Goal: Download file/media

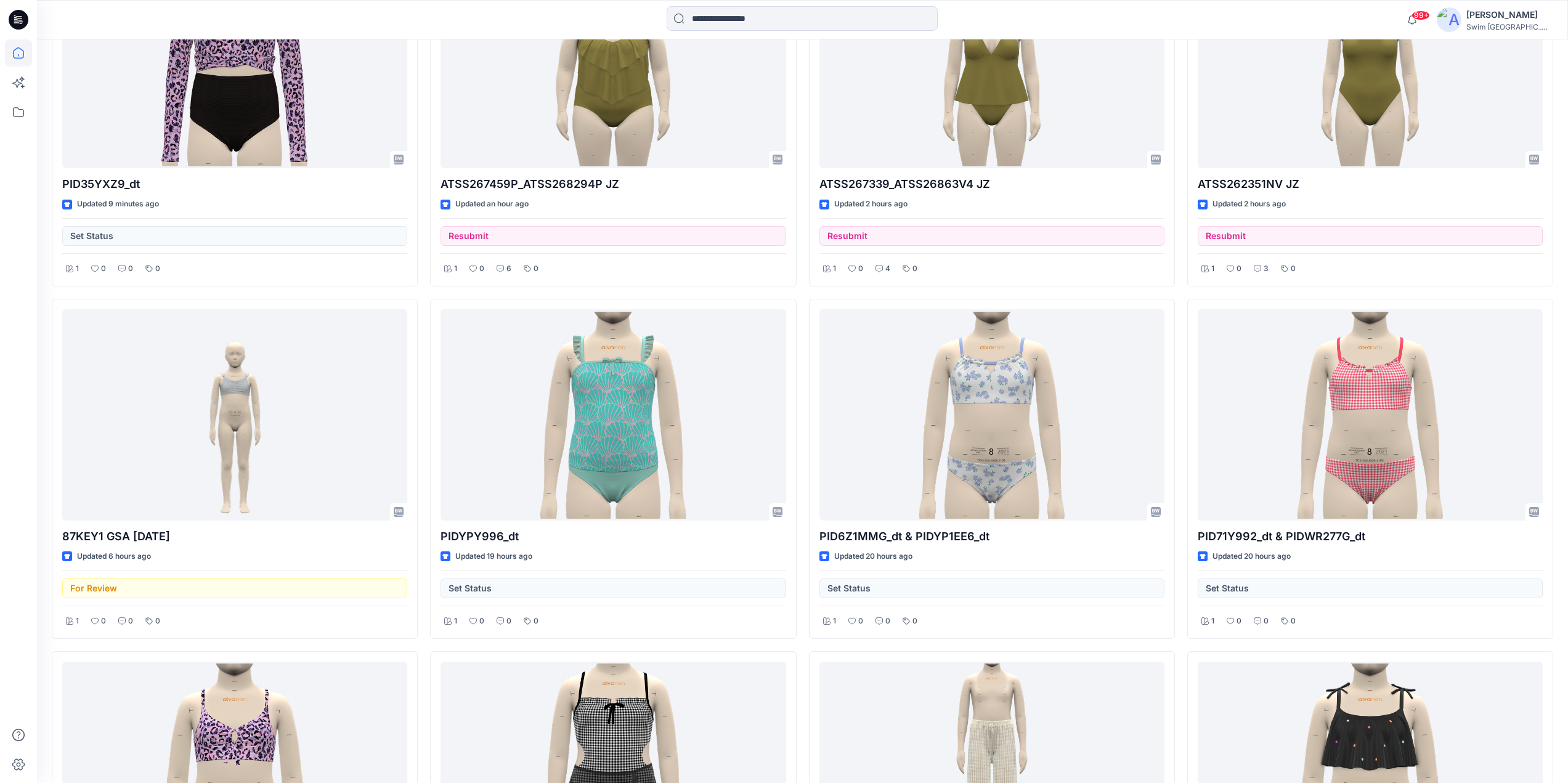
scroll to position [552, 0]
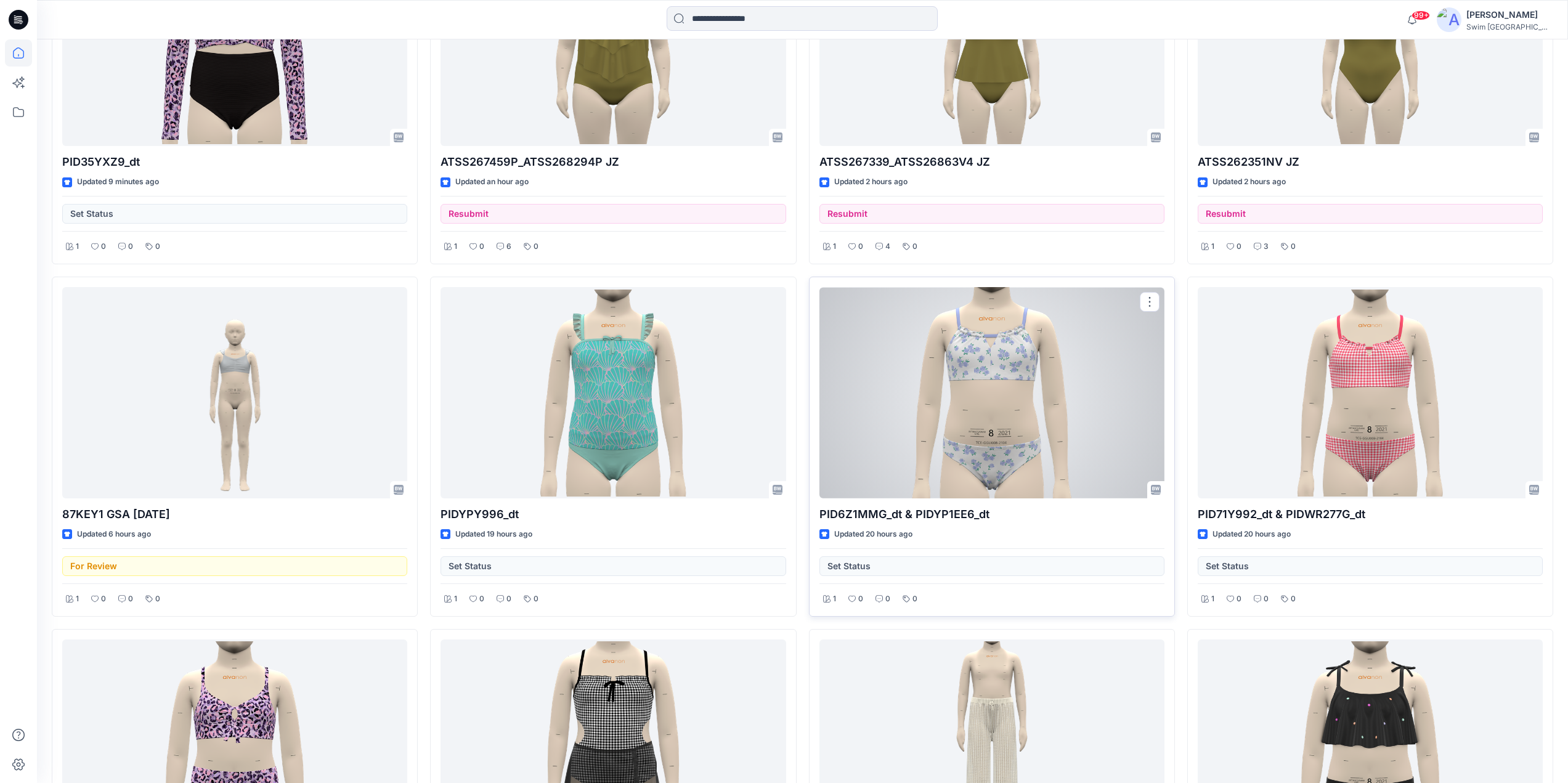
click at [917, 515] on p "PID6Z1MMG_dt & PIDYP1EE6_dt" at bounding box center [992, 515] width 345 height 17
click at [994, 377] on div at bounding box center [992, 393] width 345 height 212
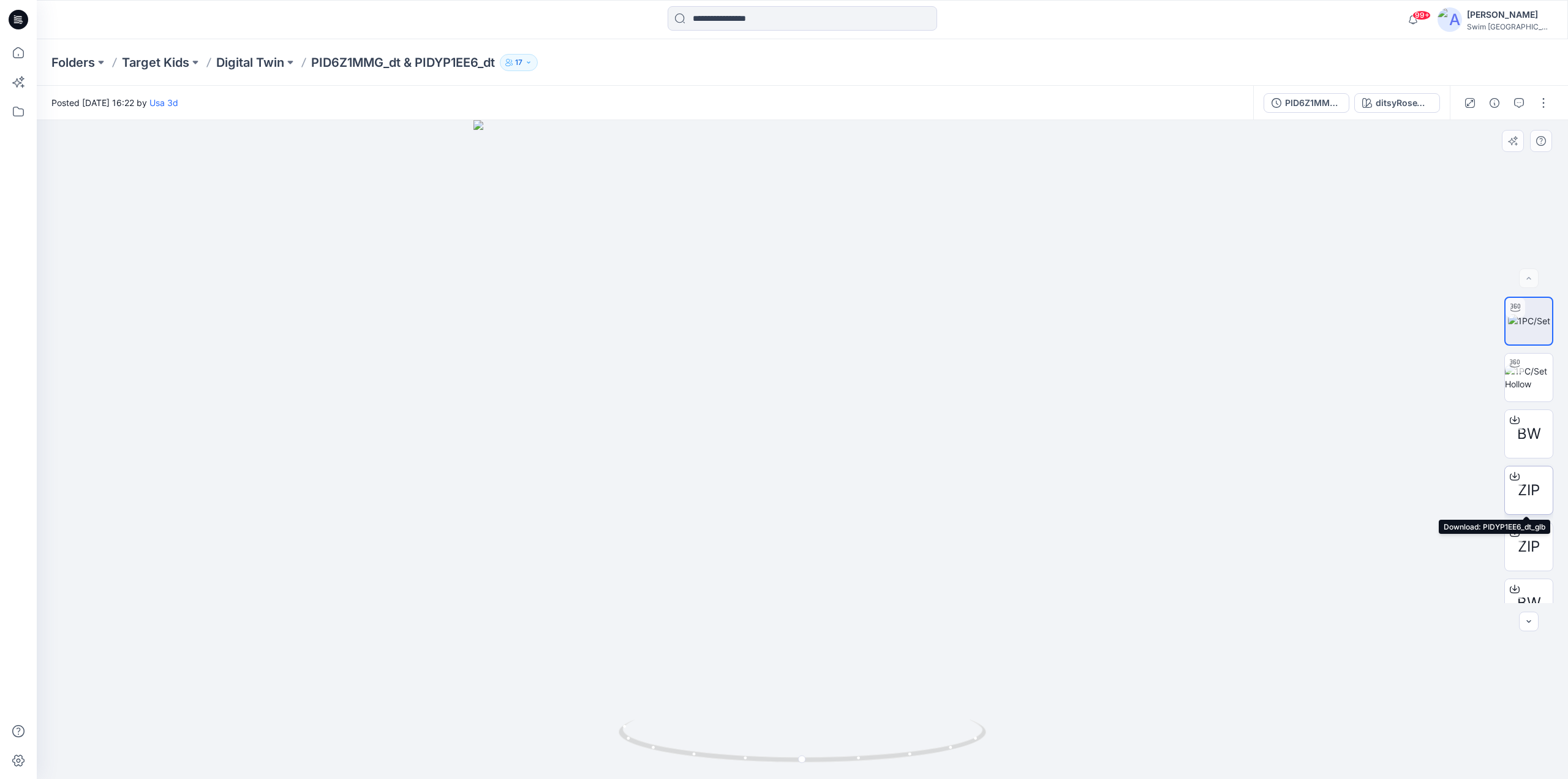
click at [1512, 476] on icon at bounding box center [1515, 474] width 5 height 6
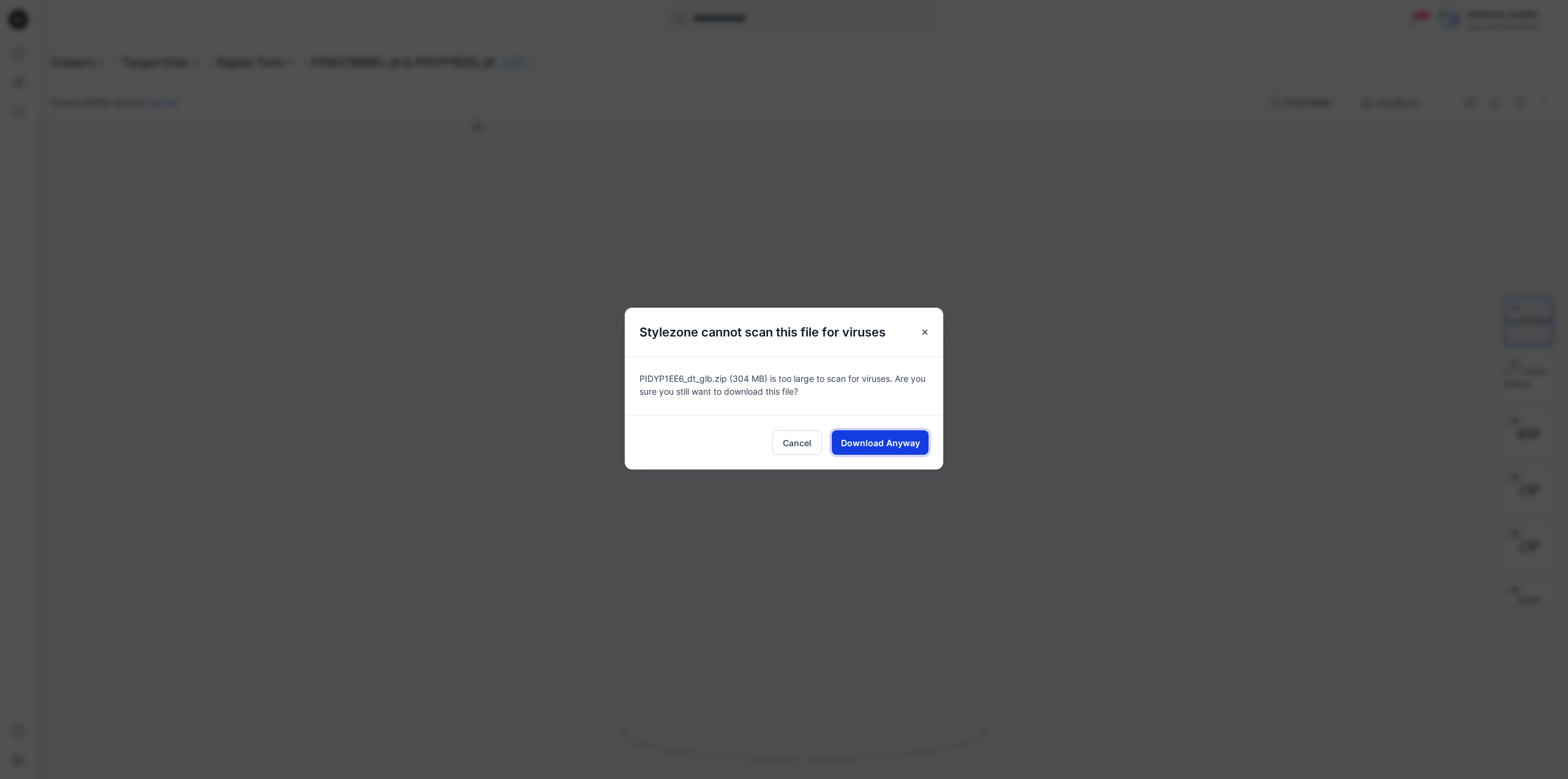
click at [859, 445] on span "Download Anyway" at bounding box center [881, 443] width 79 height 13
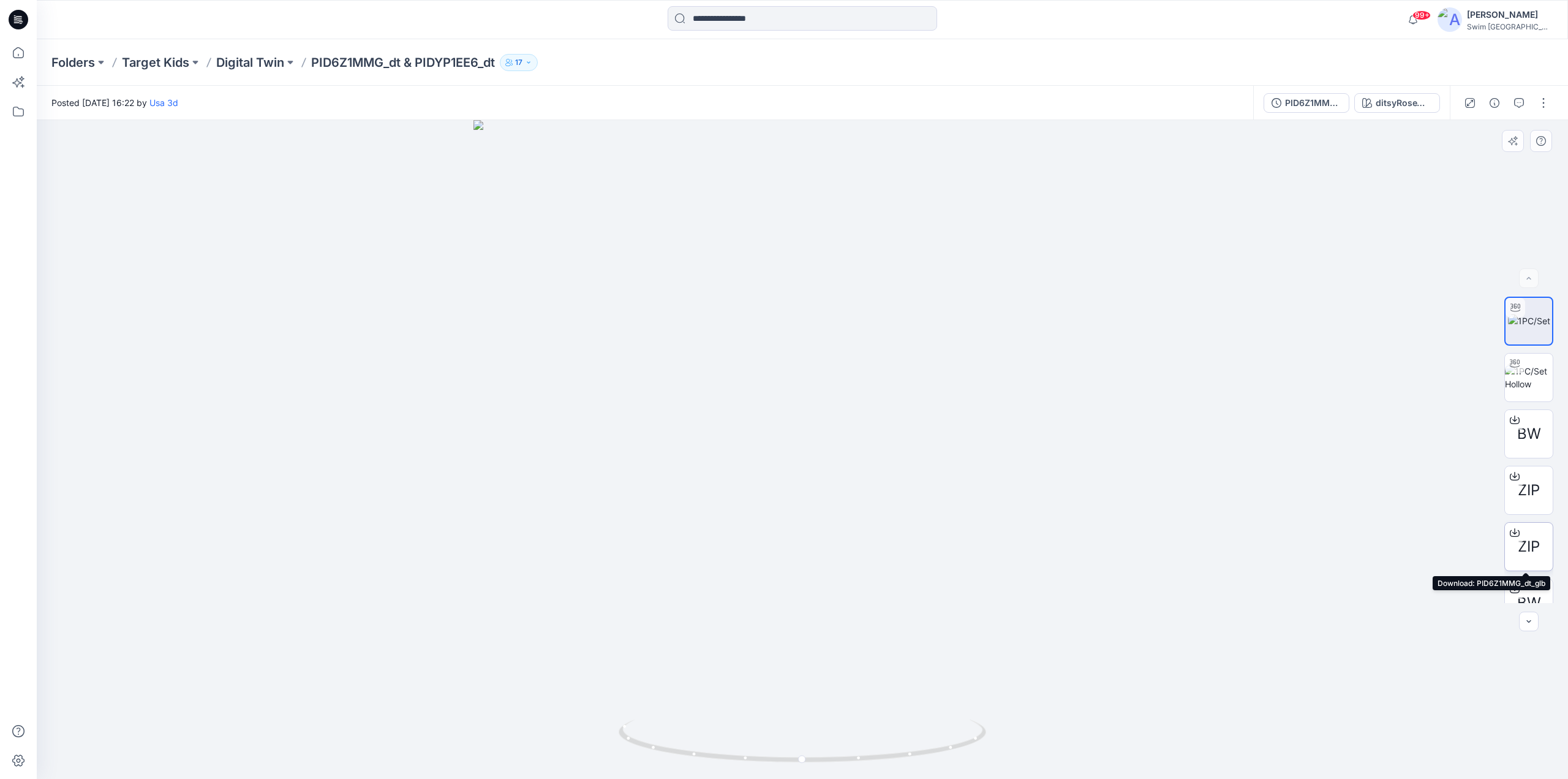
click at [1512, 532] on icon at bounding box center [1515, 531] width 5 height 6
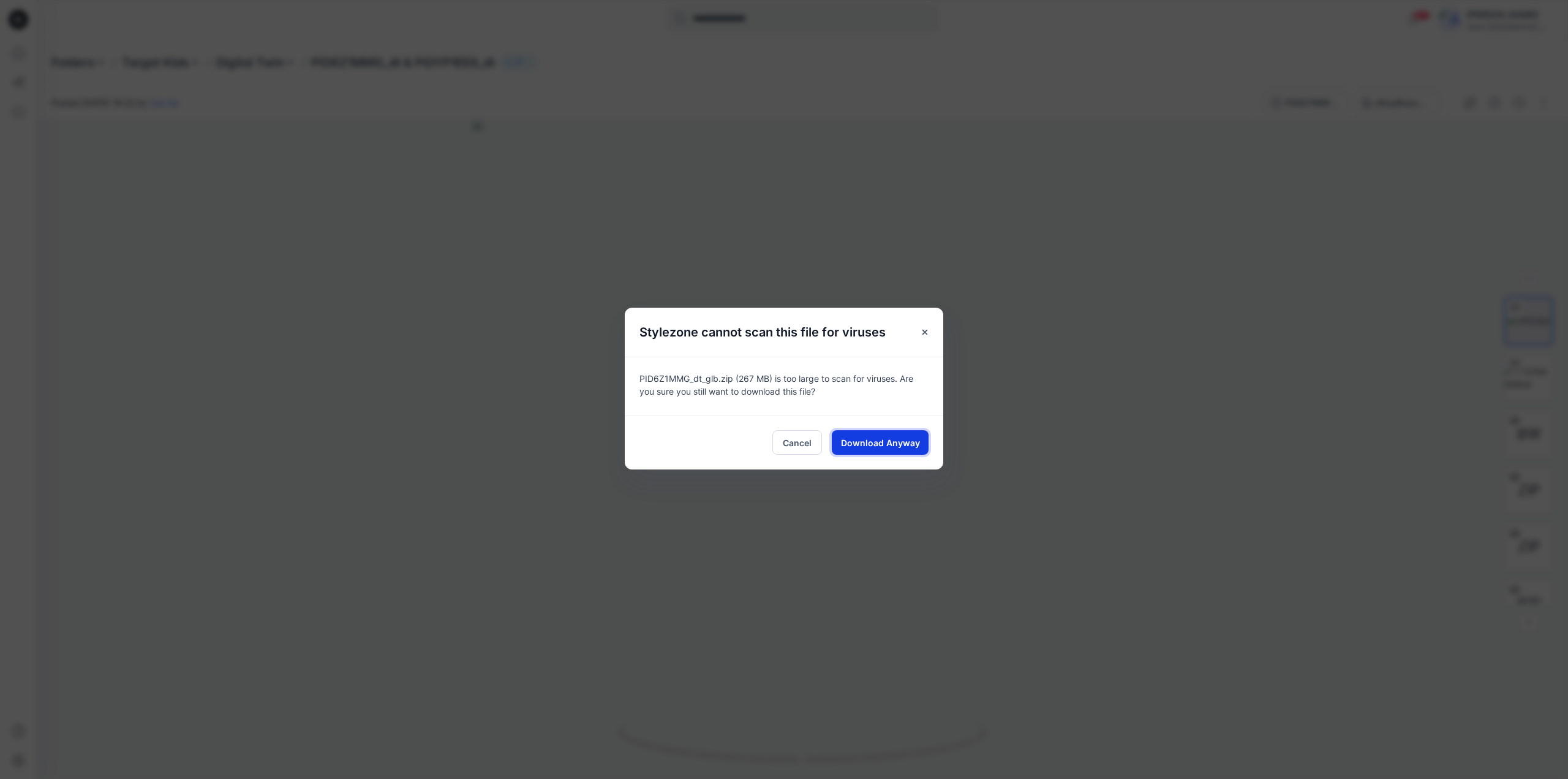
click at [878, 437] on span "Download Anyway" at bounding box center [881, 443] width 79 height 13
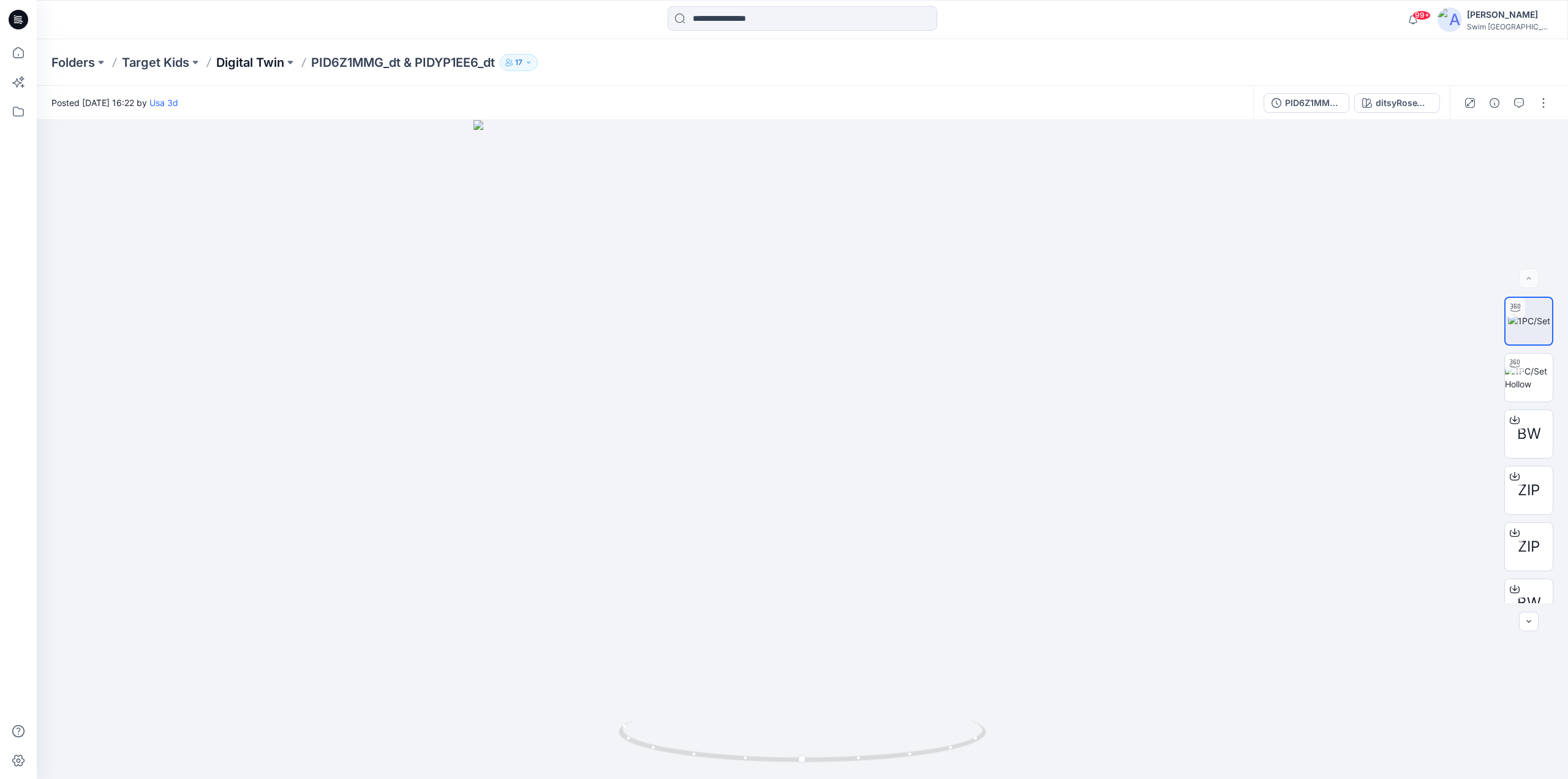
click at [257, 64] on p "Digital Twin" at bounding box center [250, 63] width 68 height 17
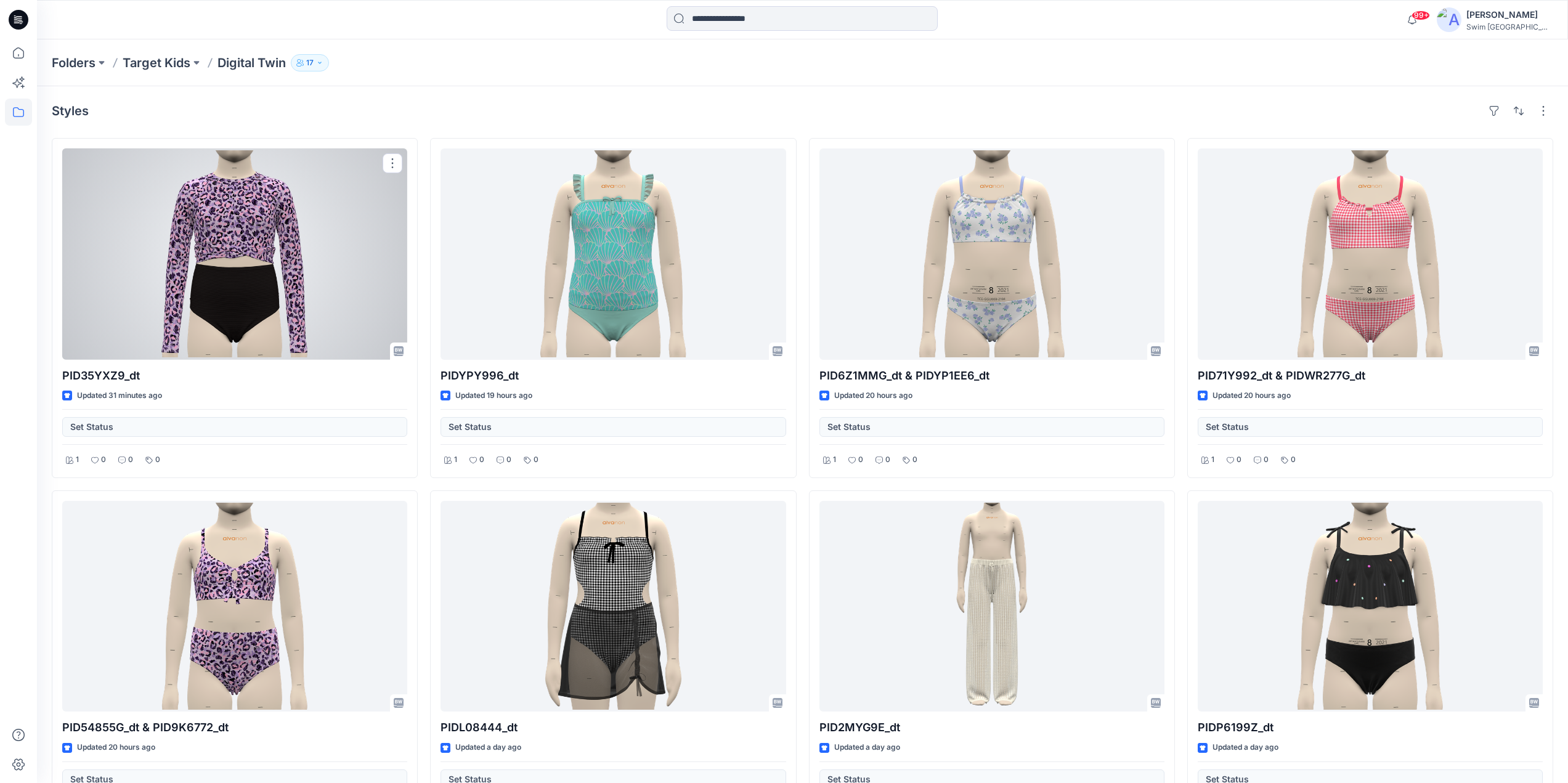
click at [209, 253] on div at bounding box center [234, 254] width 345 height 212
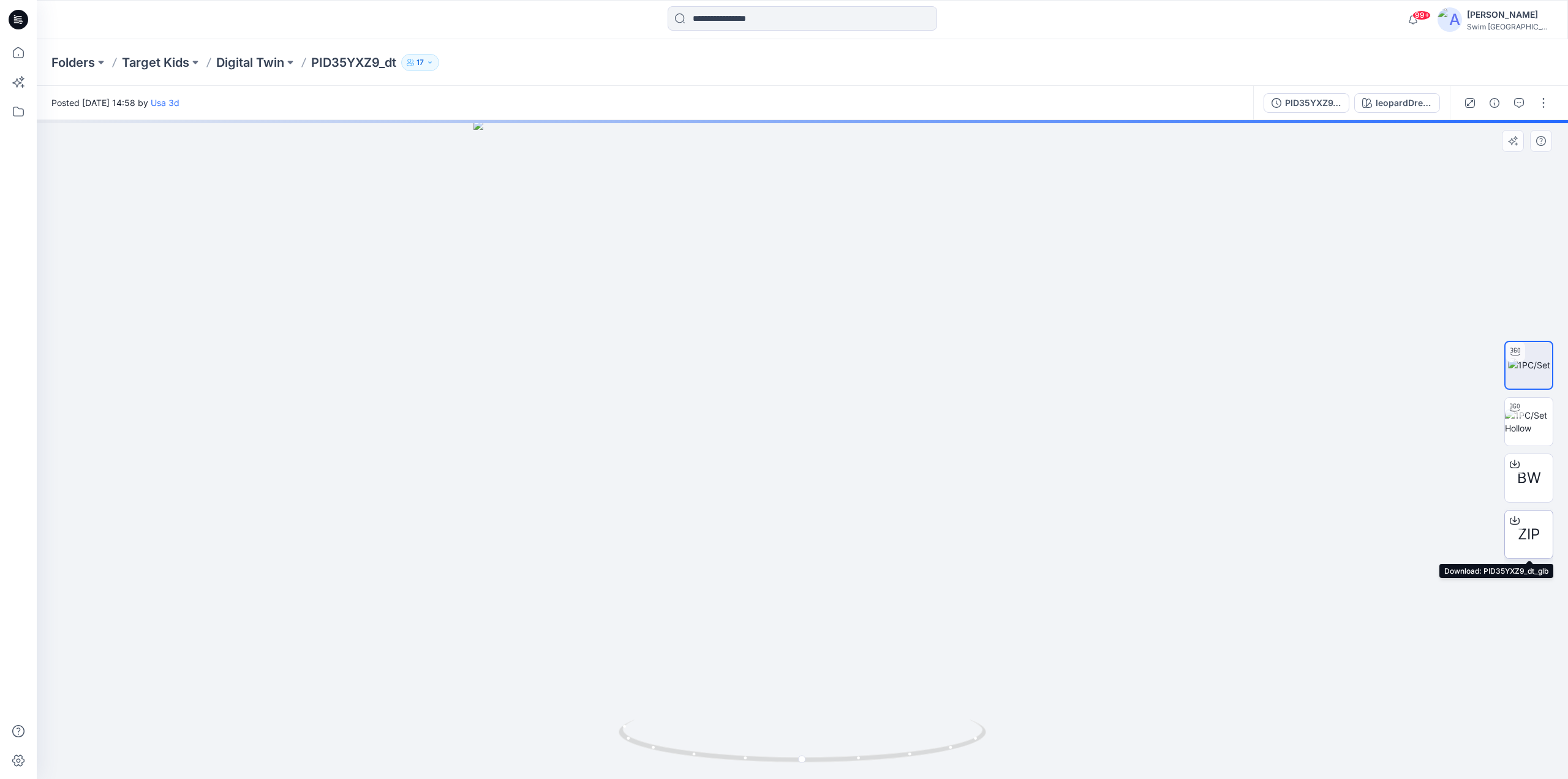
click at [1515, 521] on icon at bounding box center [1515, 518] width 5 height 6
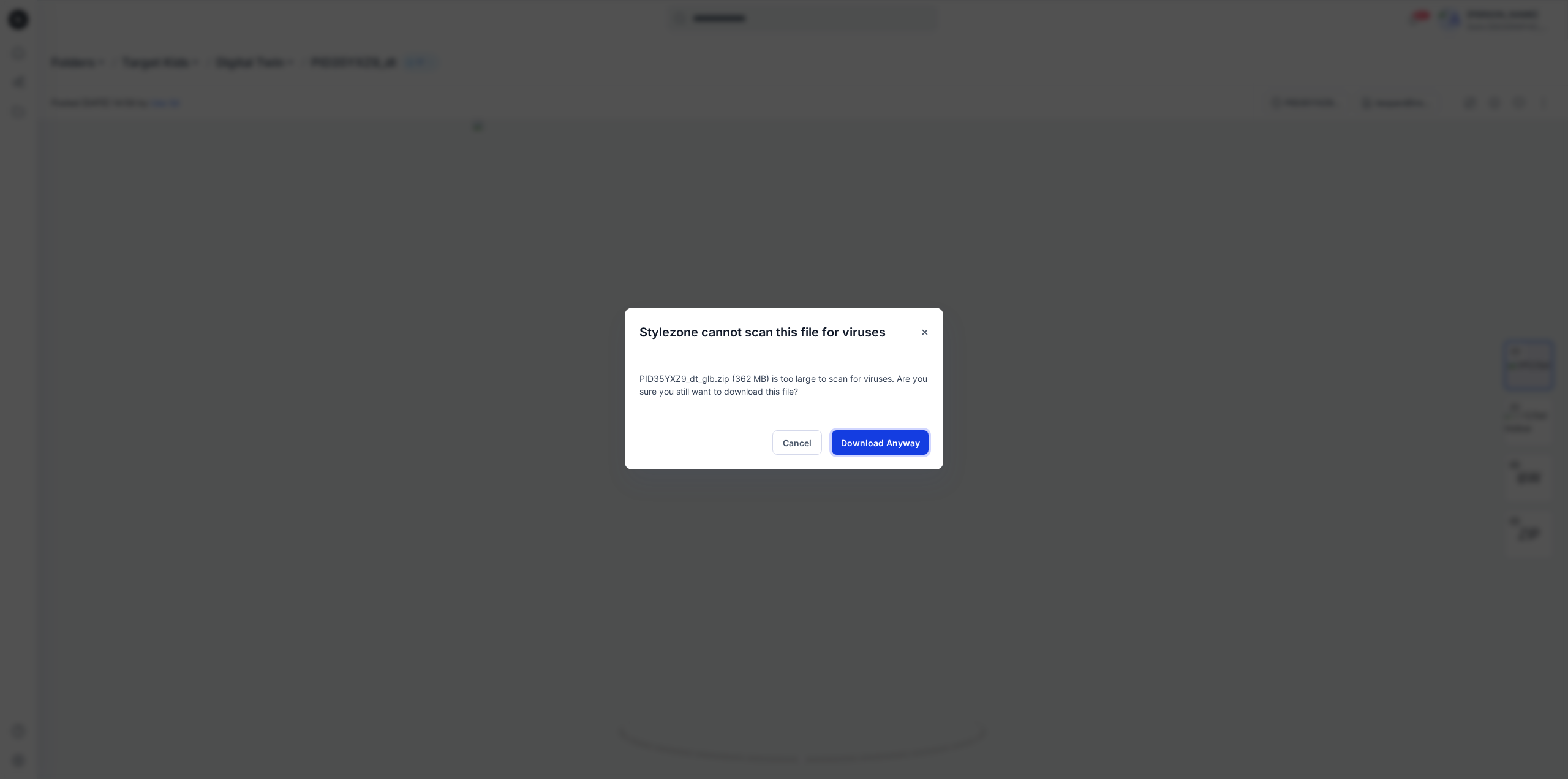
click at [900, 443] on span "Download Anyway" at bounding box center [881, 443] width 79 height 13
